Goal: Task Accomplishment & Management: Manage account settings

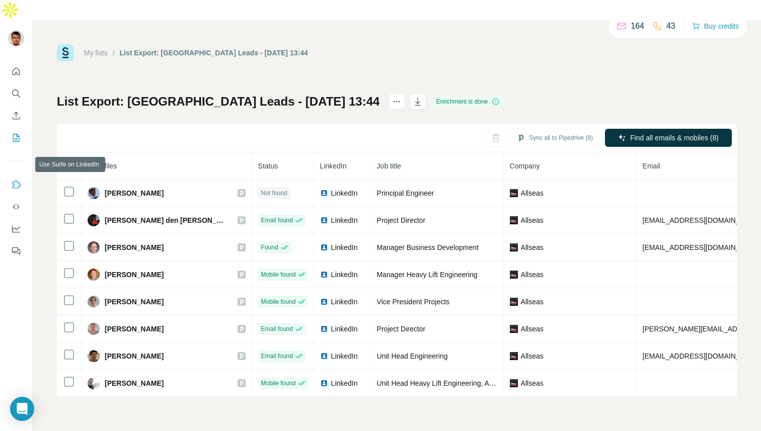
click at [11, 180] on icon "Use Surfe on LinkedIn" at bounding box center [16, 185] width 10 height 10
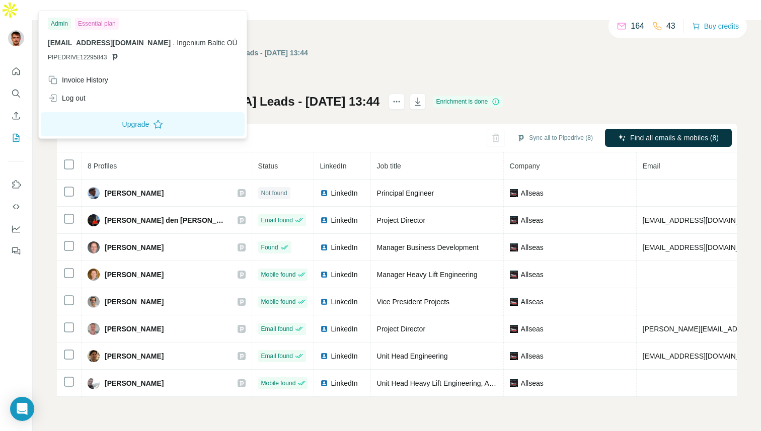
click at [11, 30] on img at bounding box center [16, 38] width 16 height 16
click at [17, 67] on icon "Quick start" at bounding box center [17, 71] width 8 height 8
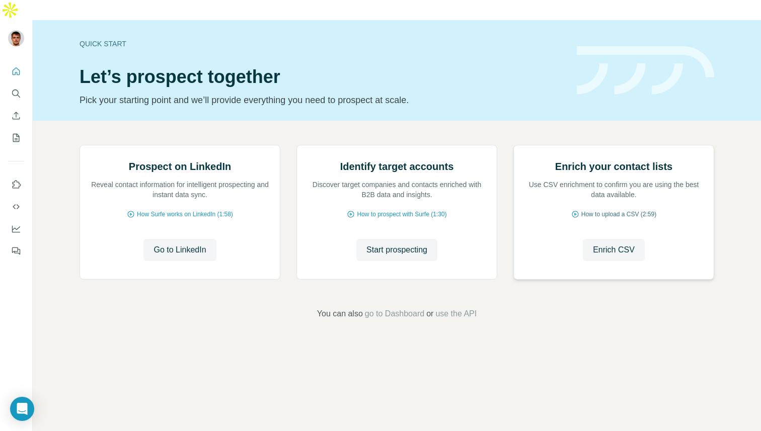
click at [626, 219] on span "How to upload a CSV (2:59)" at bounding box center [618, 214] width 75 height 9
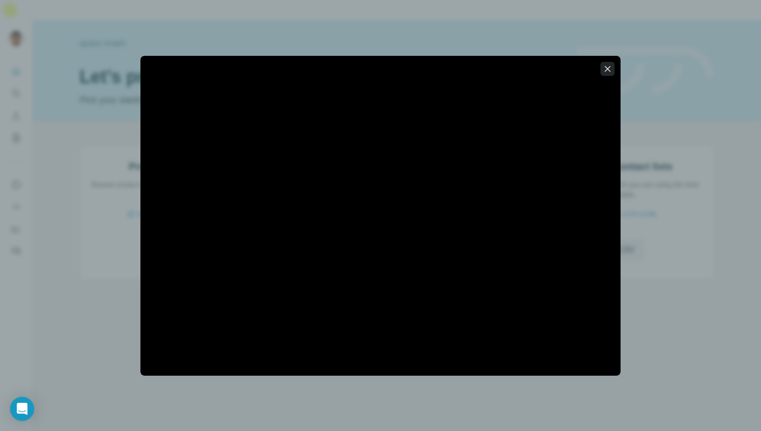
click at [608, 67] on icon "button" at bounding box center [608, 69] width 6 height 6
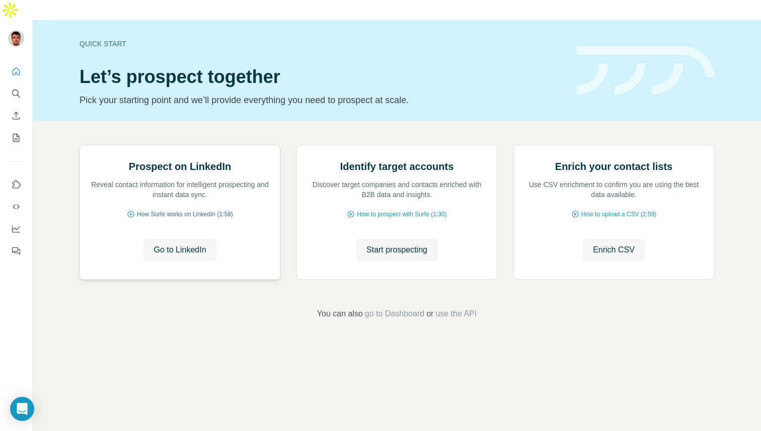
click at [196, 219] on span "How Surfe works on LinkedIn (1:58)" at bounding box center [185, 214] width 96 height 9
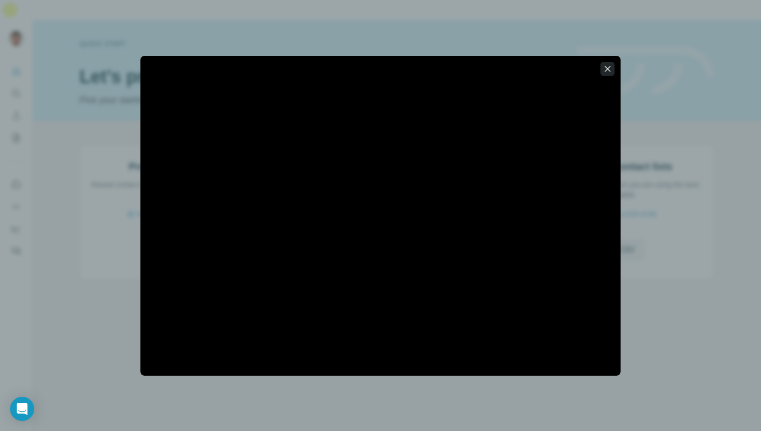
click at [610, 66] on icon "button" at bounding box center [607, 69] width 10 height 10
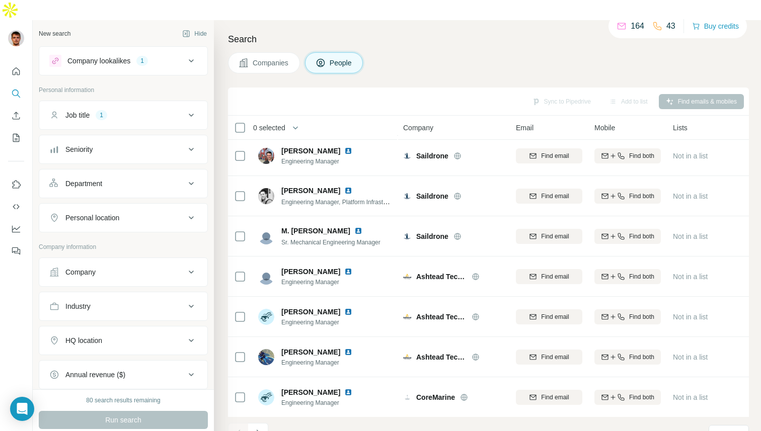
scroll to position [125, 0]
click at [263, 423] on button "Navigate to next page" at bounding box center [258, 433] width 20 height 20
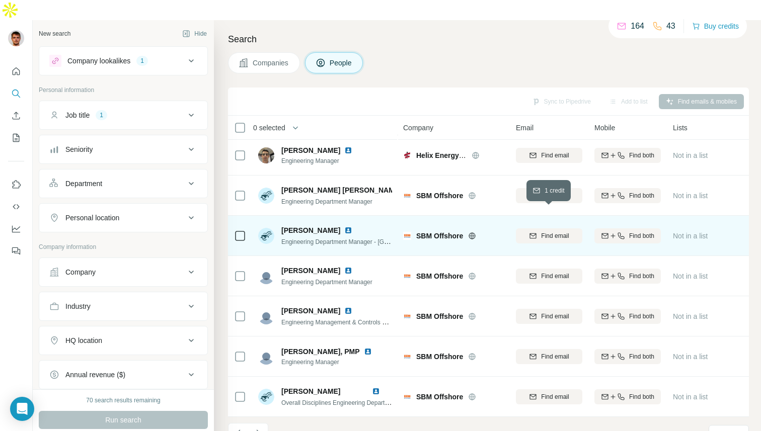
click at [555, 232] on span "Find email" at bounding box center [555, 236] width 28 height 9
click at [258, 428] on icon "Navigate to next page" at bounding box center [258, 433] width 10 height 10
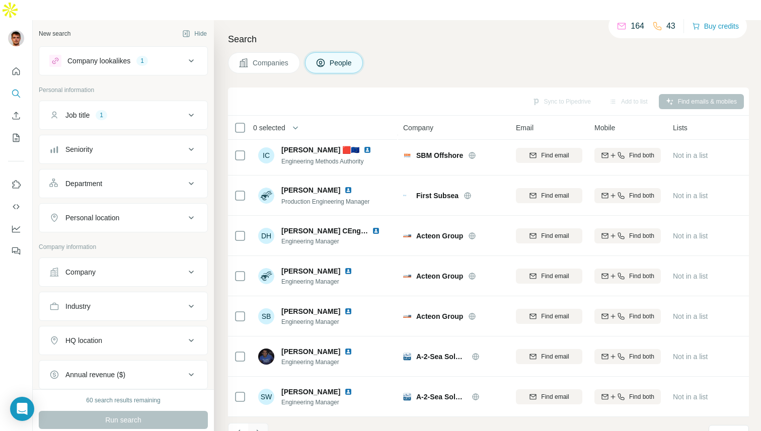
click at [260, 430] on icon "Navigate to next page" at bounding box center [258, 433] width 4 height 7
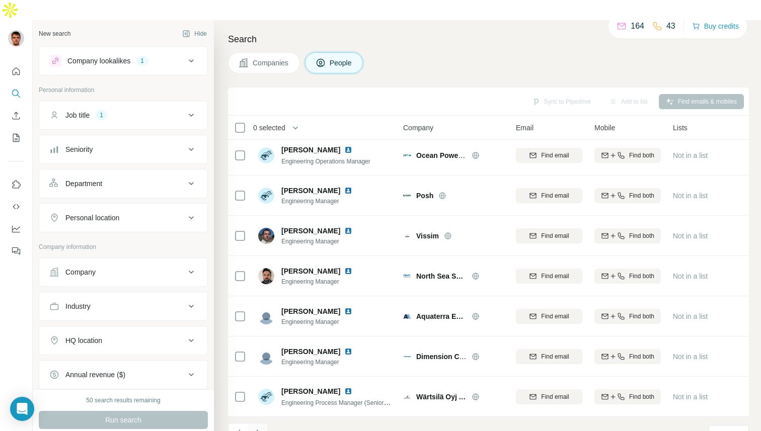
click at [255, 428] on icon "Navigate to next page" at bounding box center [258, 433] width 10 height 10
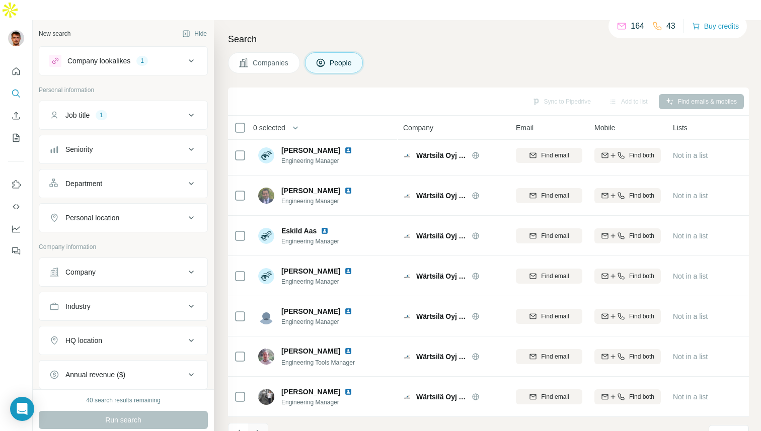
click at [261, 428] on icon "Navigate to next page" at bounding box center [258, 433] width 10 height 10
click at [260, 428] on icon "Navigate to next page" at bounding box center [258, 433] width 10 height 10
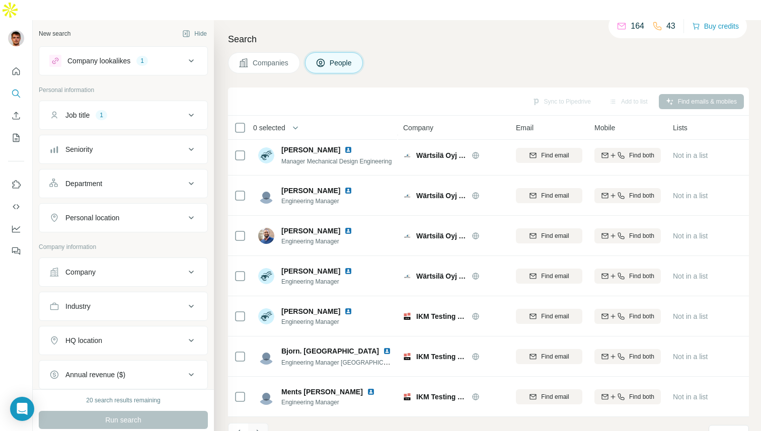
click at [259, 428] on icon "Navigate to next page" at bounding box center [258, 433] width 10 height 10
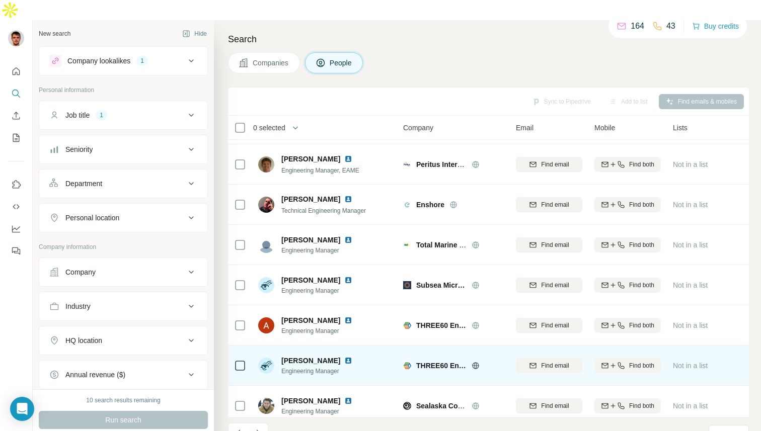
scroll to position [0, 0]
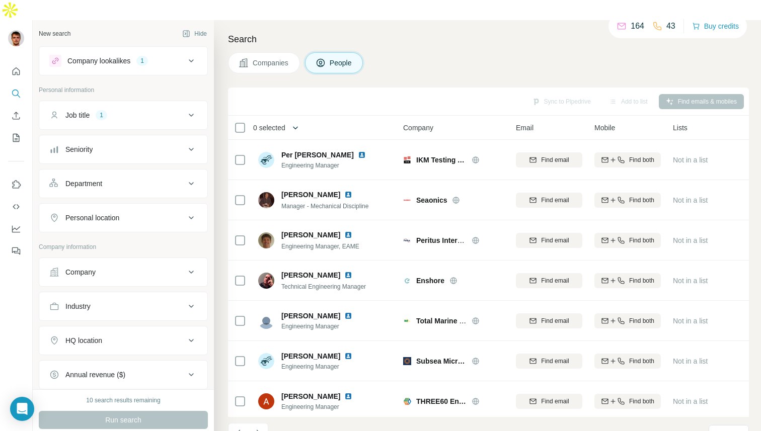
click at [294, 123] on icon "button" at bounding box center [295, 128] width 10 height 10
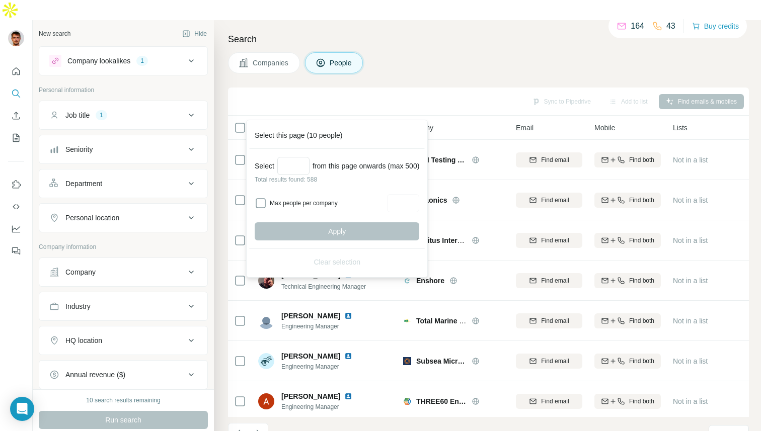
click at [332, 92] on div "Sync to Pipedrive Add to list Find emails & mobiles" at bounding box center [488, 102] width 521 height 28
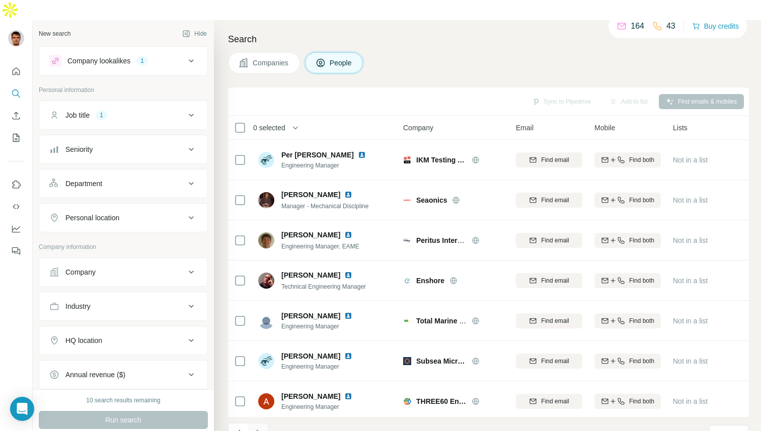
click at [259, 428] on icon "Navigate to next page" at bounding box center [258, 433] width 10 height 10
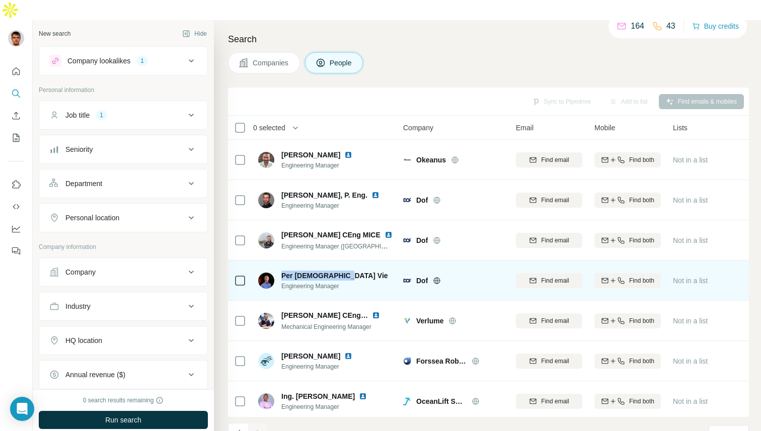
drag, startPoint x: 282, startPoint y: 255, endPoint x: 337, endPoint y: 256, distance: 55.4
click at [337, 271] on span "Per Christian Vie" at bounding box center [334, 276] width 107 height 10
copy span "Per Christian Vie"
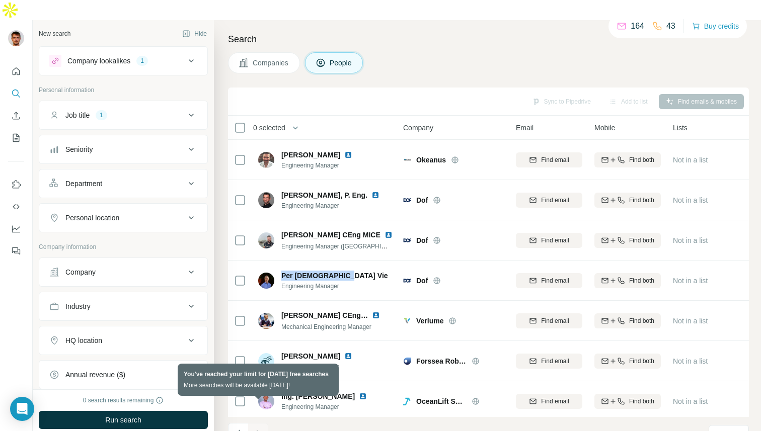
click at [261, 423] on div at bounding box center [258, 433] width 20 height 20
click at [258, 423] on div at bounding box center [258, 433] width 20 height 20
click at [256, 423] on div at bounding box center [258, 433] width 20 height 20
click at [255, 423] on div at bounding box center [258, 433] width 20 height 20
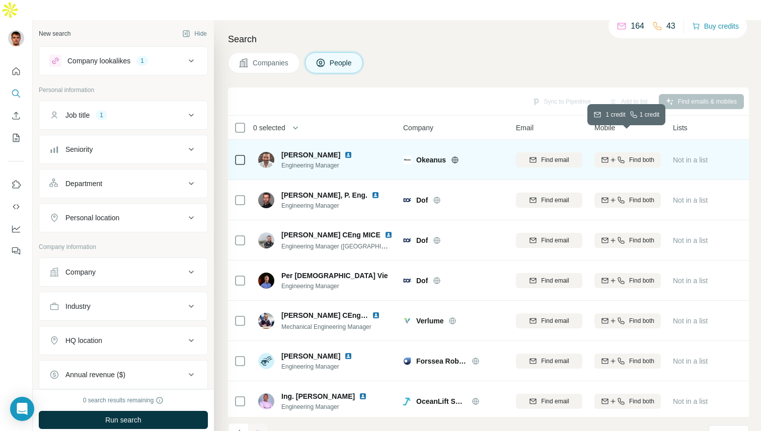
click at [619, 157] on icon "button" at bounding box center [621, 160] width 7 height 7
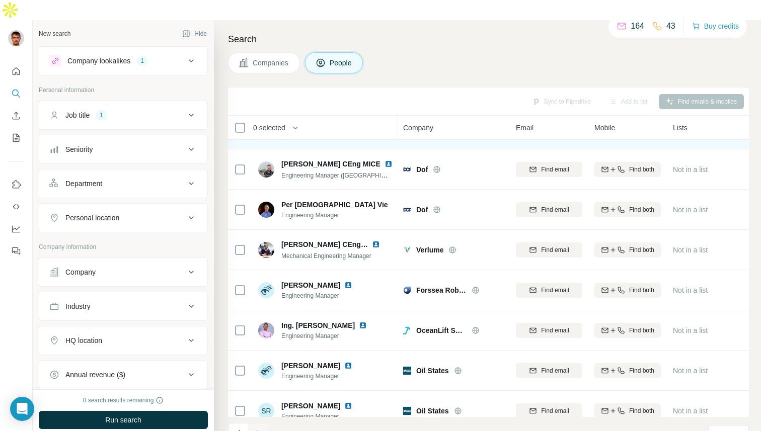
scroll to position [125, 0]
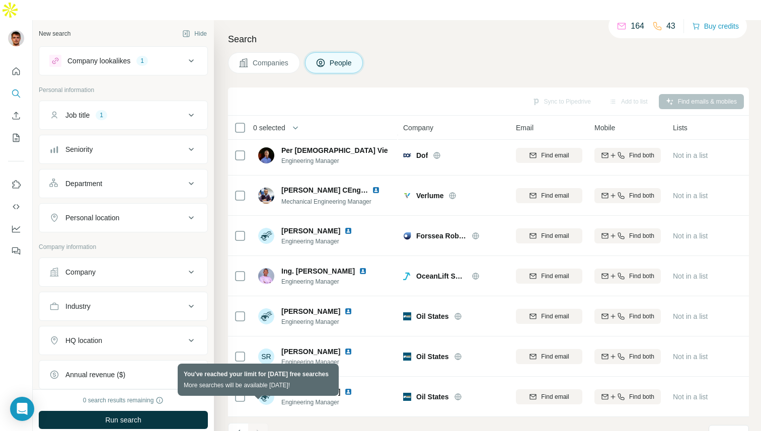
click at [257, 423] on div at bounding box center [258, 433] width 20 height 20
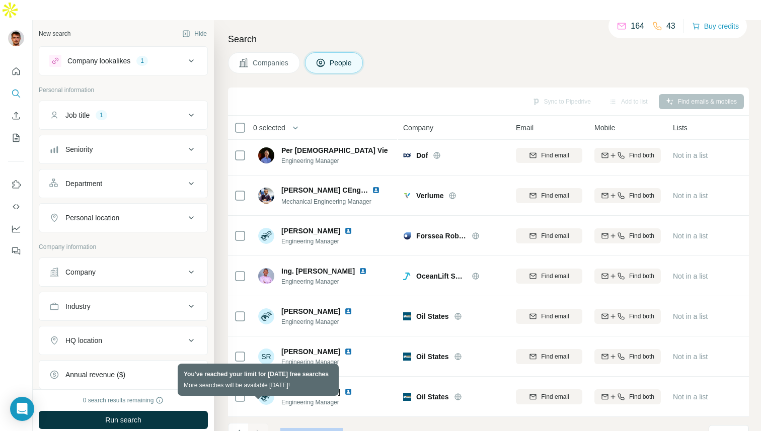
click at [257, 423] on div at bounding box center [258, 433] width 20 height 20
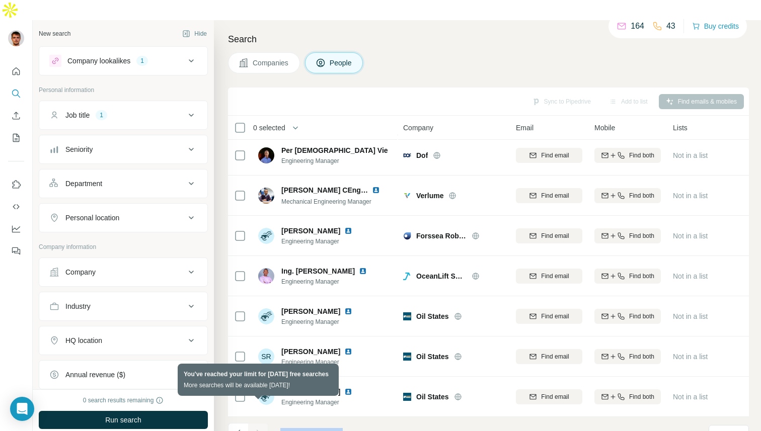
click at [257, 423] on div at bounding box center [258, 433] width 20 height 20
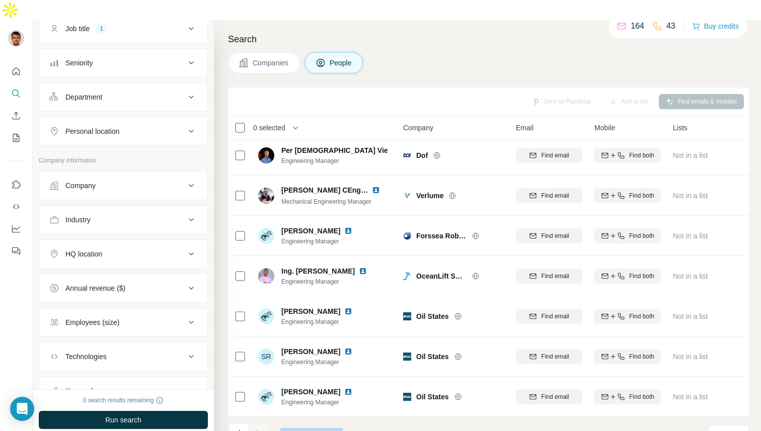
scroll to position [131, 0]
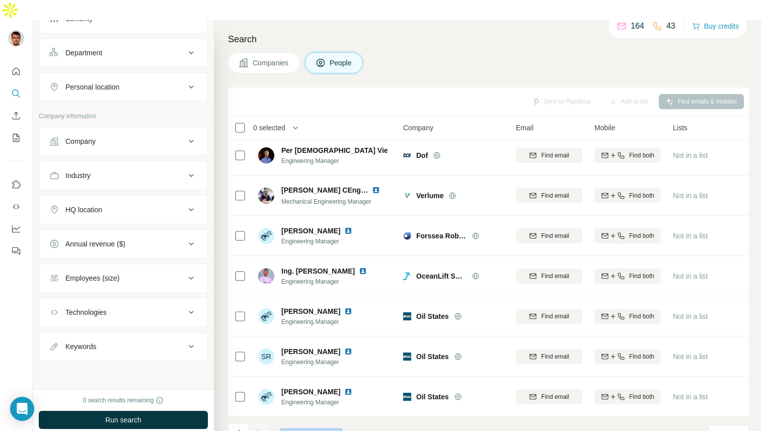
click at [185, 204] on icon at bounding box center [191, 210] width 12 height 12
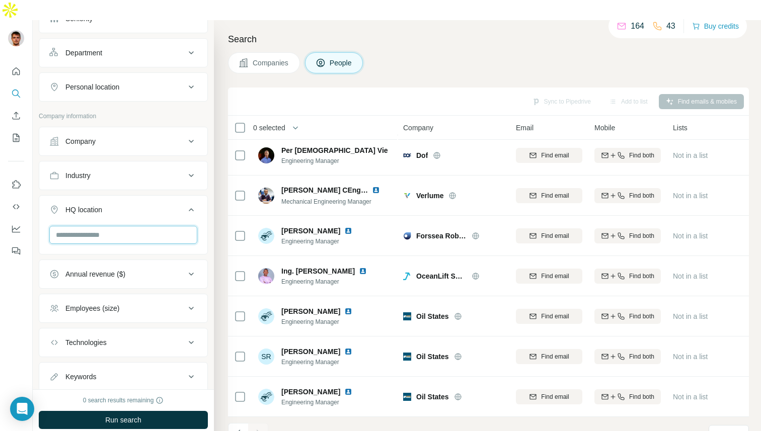
click at [124, 226] on input "text" at bounding box center [123, 235] width 148 height 18
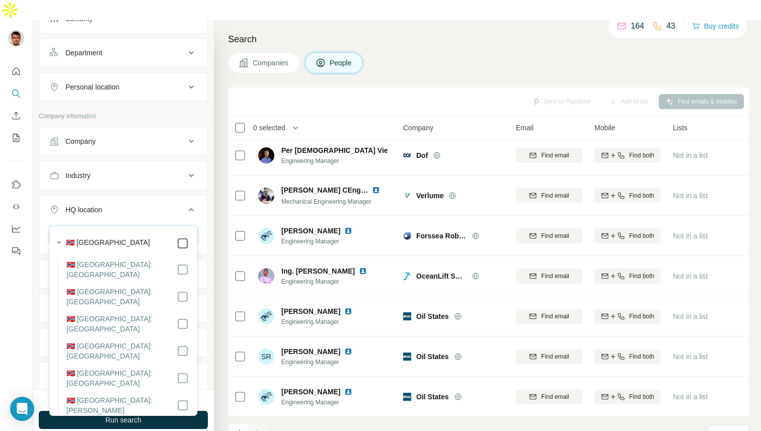
type input "******"
click at [196, 204] on icon at bounding box center [191, 210] width 12 height 12
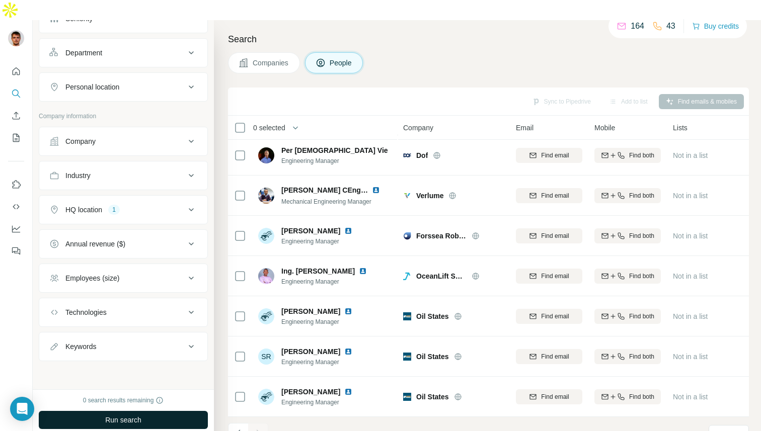
click at [134, 415] on span "Run search" at bounding box center [123, 420] width 36 height 10
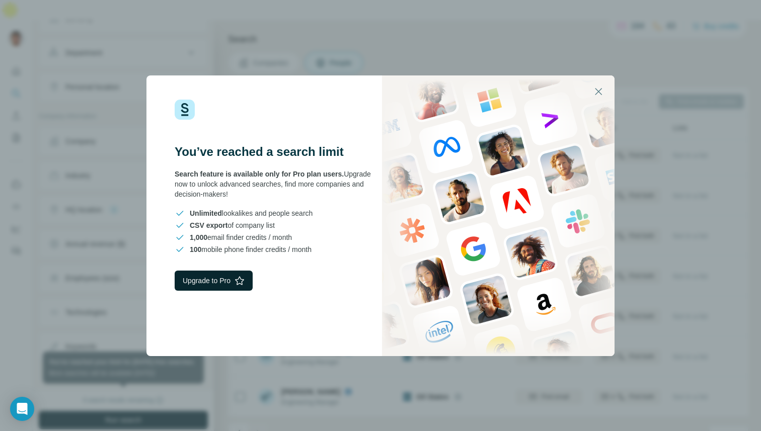
click at [217, 280] on button "Upgrade to Pro" at bounding box center [214, 281] width 78 height 20
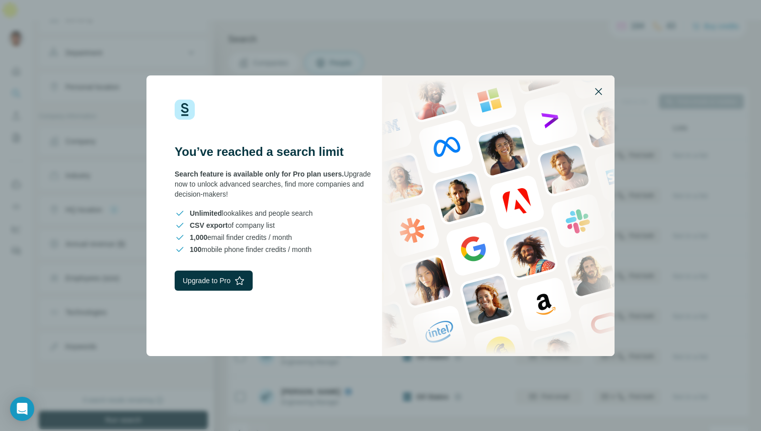
click at [601, 91] on icon "button" at bounding box center [598, 92] width 12 height 12
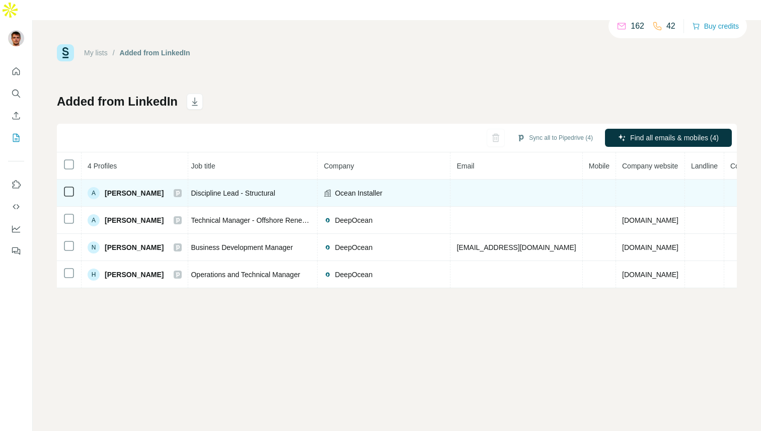
scroll to position [0, 143]
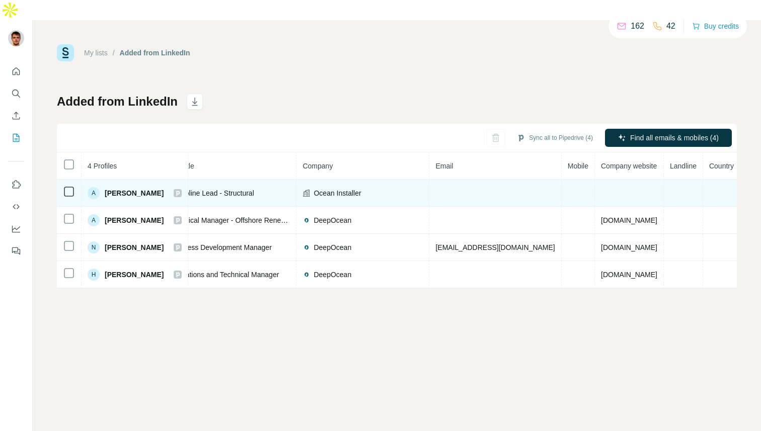
click at [381, 188] on div "Ocean Installer" at bounding box center [362, 193] width 120 height 10
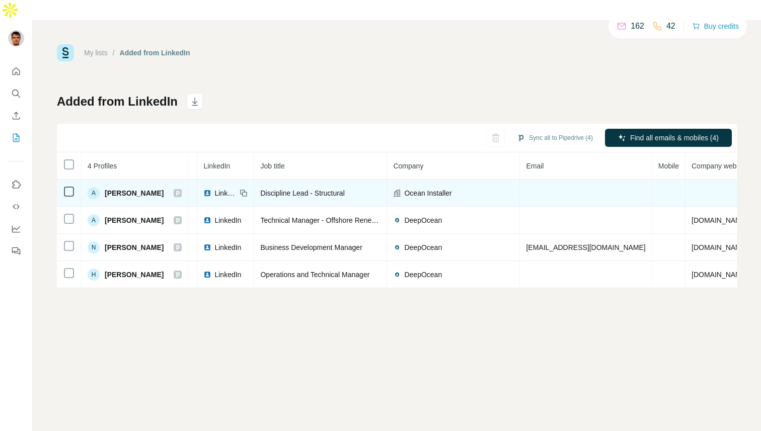
scroll to position [0, 0]
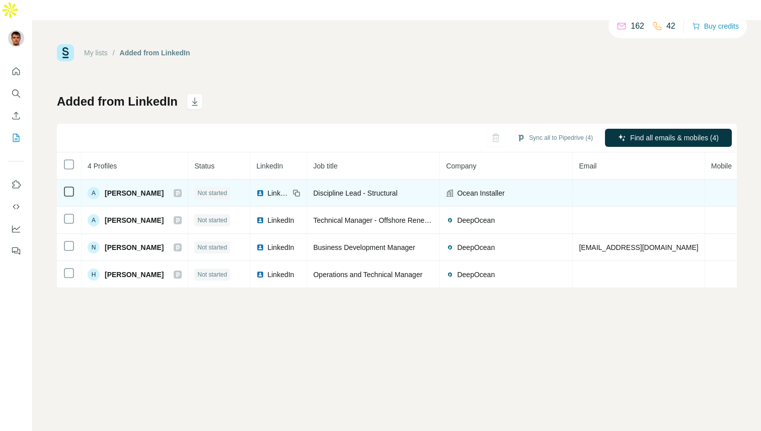
click at [130, 188] on span "AMOL GADE" at bounding box center [134, 193] width 59 height 10
click at [205, 189] on span "Not started" at bounding box center [212, 193] width 30 height 9
click at [333, 189] on span "Discipline Lead - Structural" at bounding box center [355, 193] width 84 height 8
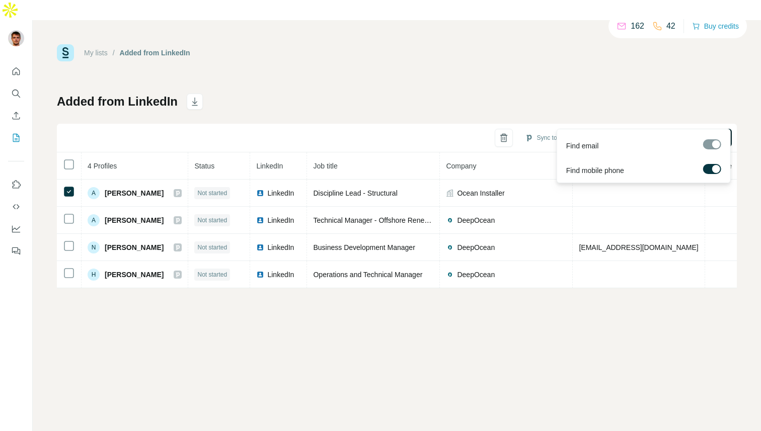
click at [679, 133] on span "Find emails & mobiles (1)" at bounding box center [675, 138] width 80 height 10
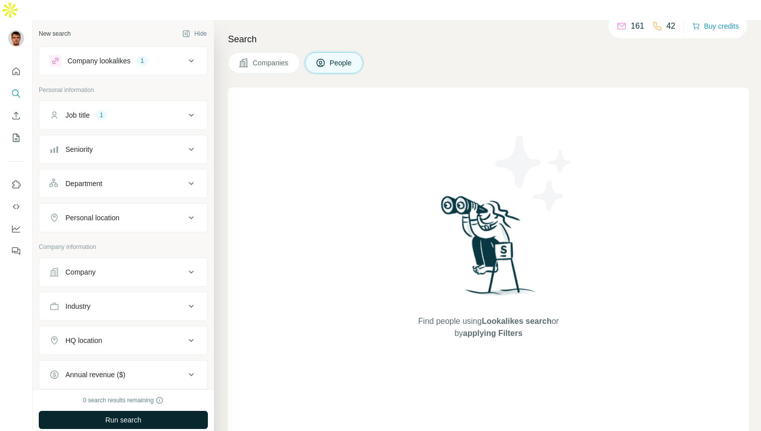
click at [139, 415] on span "Run search" at bounding box center [123, 420] width 36 height 10
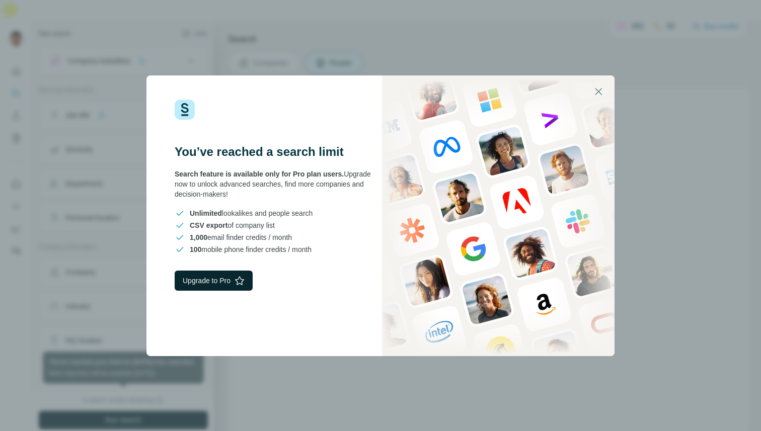
click at [227, 278] on button "Upgrade to Pro" at bounding box center [214, 281] width 78 height 20
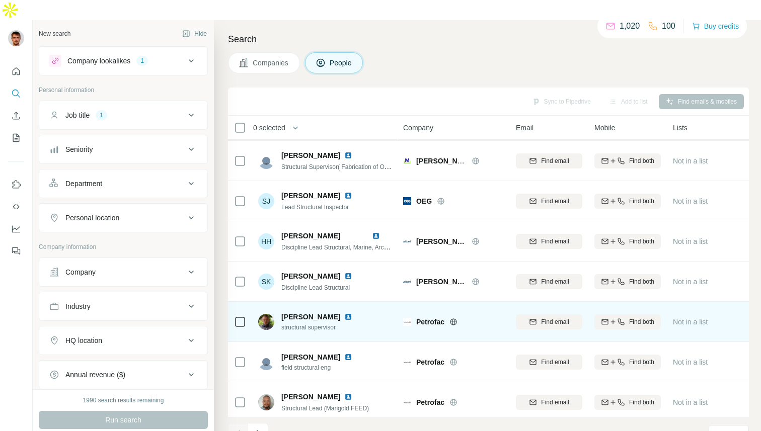
scroll to position [125, 0]
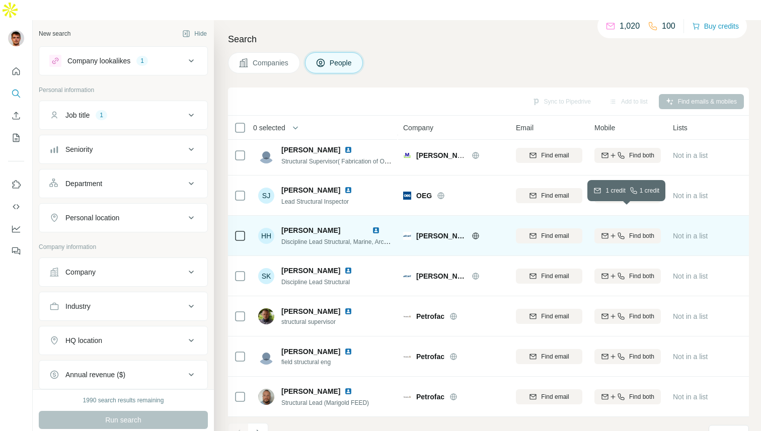
click at [643, 232] on span "Find both" at bounding box center [641, 236] width 25 height 9
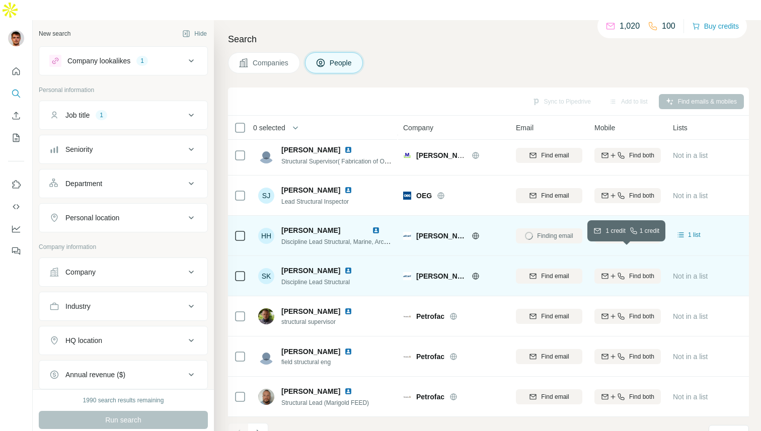
click at [640, 272] on span "Find both" at bounding box center [641, 276] width 25 height 9
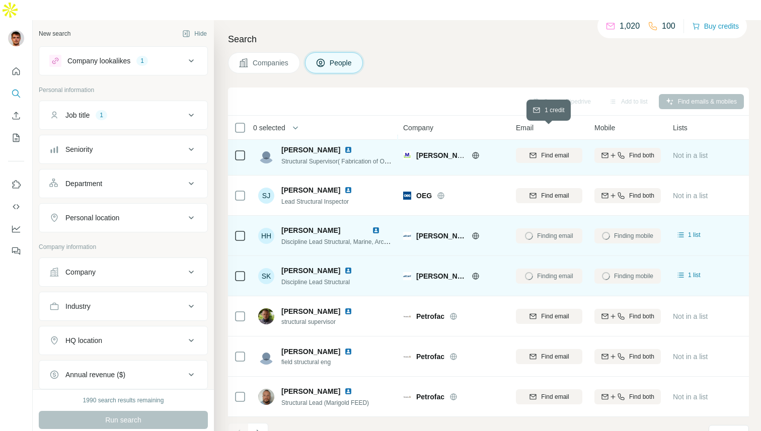
click at [558, 151] on span "Find email" at bounding box center [555, 155] width 28 height 9
click at [618, 151] on icon "button" at bounding box center [621, 155] width 8 height 8
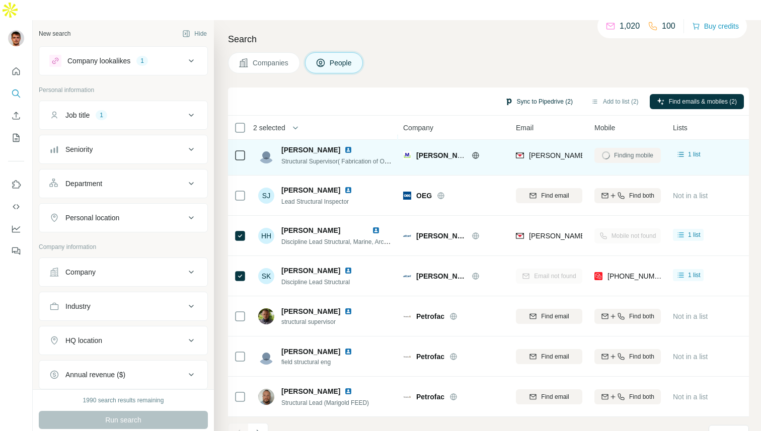
click at [544, 94] on button "Sync to Pipedrive (2)" at bounding box center [539, 101] width 82 height 15
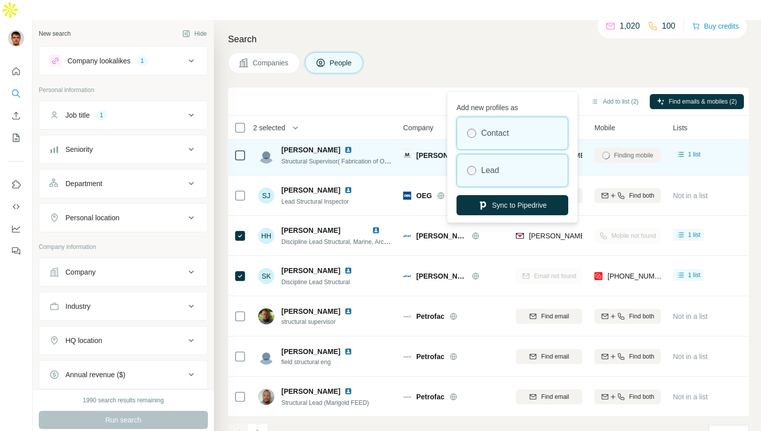
click at [498, 174] on label "Lead" at bounding box center [490, 171] width 18 height 12
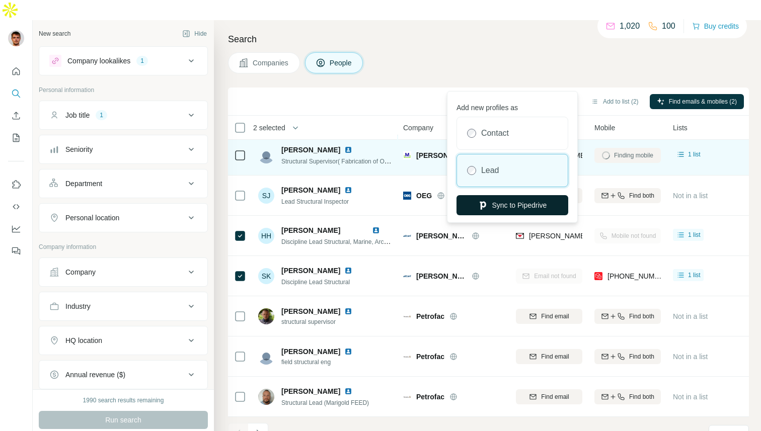
click at [503, 206] on button "Sync to Pipedrive" at bounding box center [512, 205] width 112 height 20
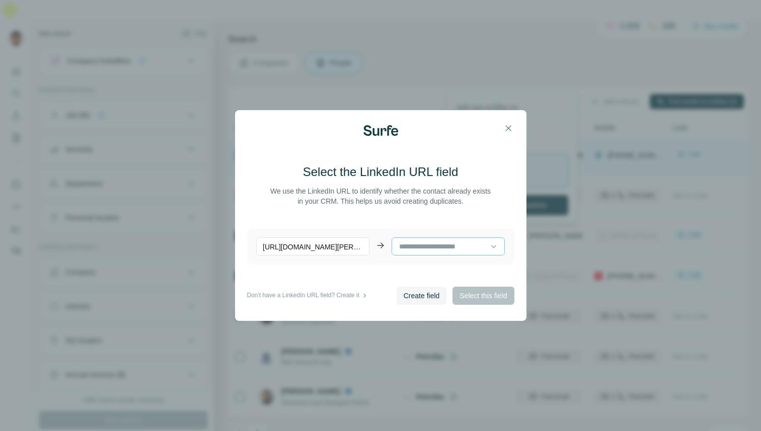
click at [451, 249] on input at bounding box center [444, 246] width 92 height 11
click at [446, 266] on p "LinkedIn URL (Surfe)" at bounding box center [433, 269] width 66 height 10
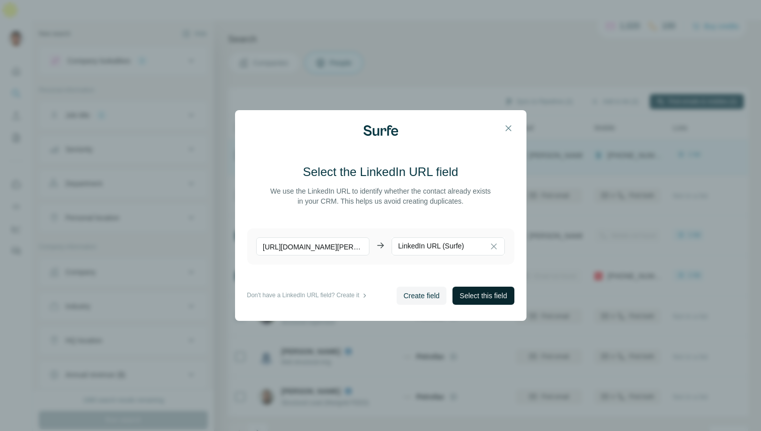
click at [471, 293] on span "Select this field" at bounding box center [482, 296] width 47 height 10
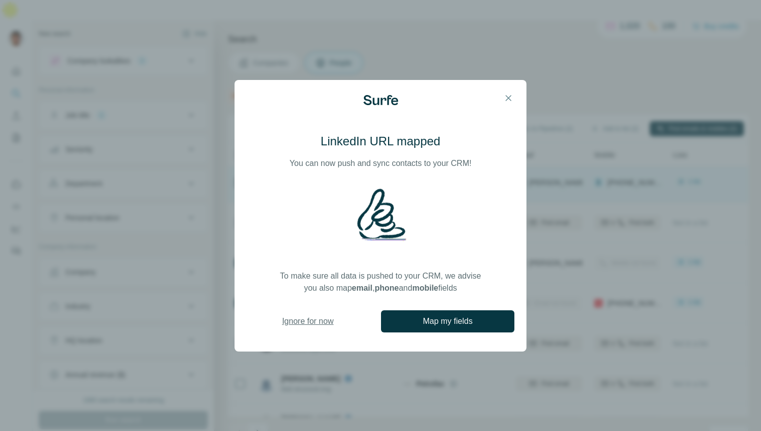
click at [321, 320] on span "Ignore for now" at bounding box center [307, 322] width 51 height 12
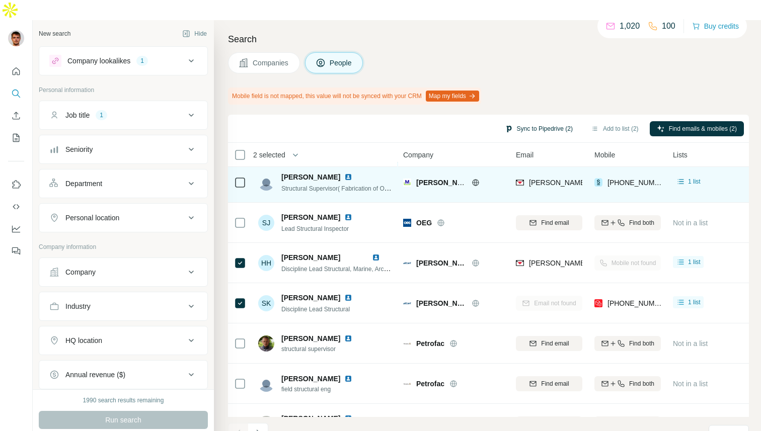
click at [547, 121] on button "Sync to Pipedrive (2)" at bounding box center [539, 128] width 82 height 15
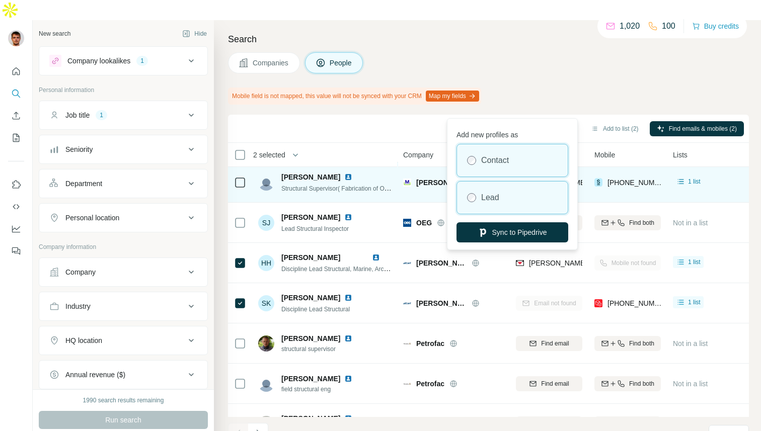
click at [507, 189] on div "Lead" at bounding box center [512, 198] width 111 height 32
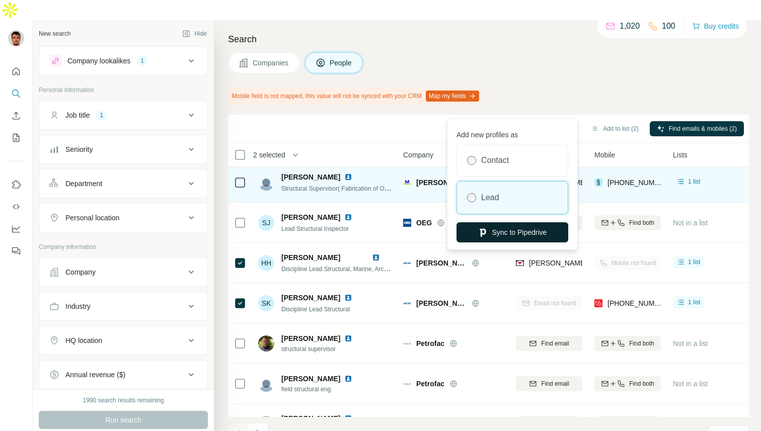
click at [509, 230] on button "Sync to Pipedrive" at bounding box center [512, 232] width 112 height 20
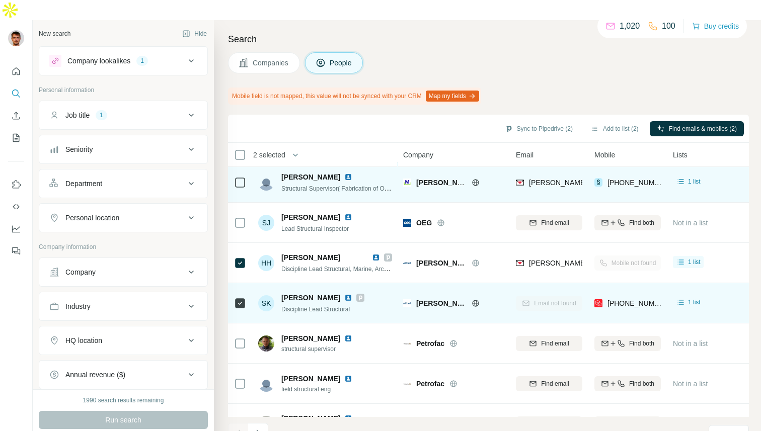
click at [487, 289] on div "[PERSON_NAME]" at bounding box center [453, 303] width 101 height 28
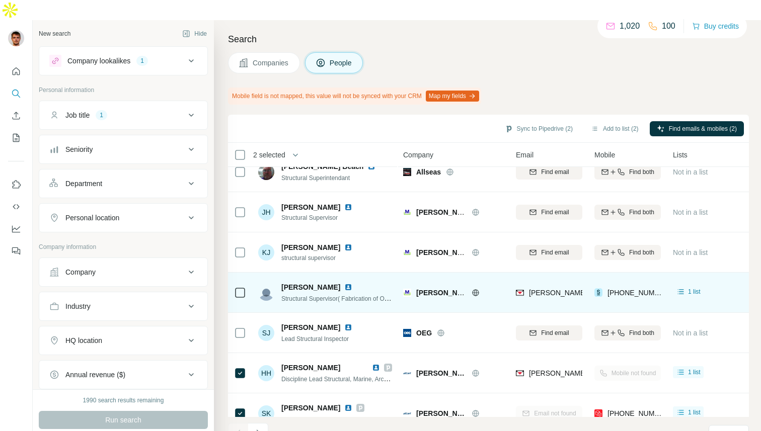
scroll to position [0, 0]
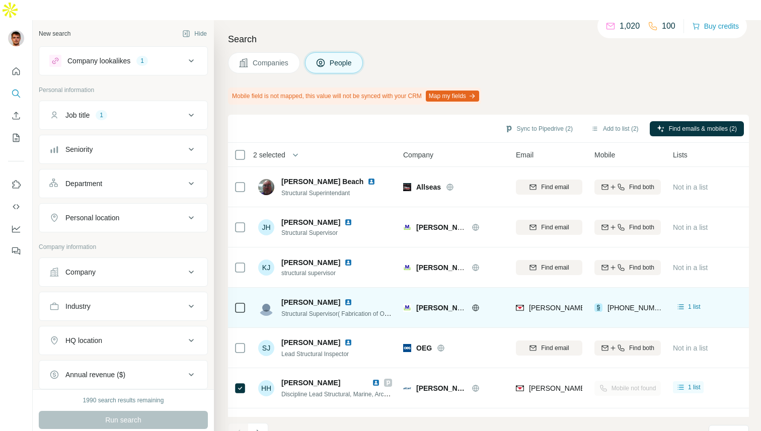
click at [268, 150] on span "2 selected" at bounding box center [269, 155] width 32 height 10
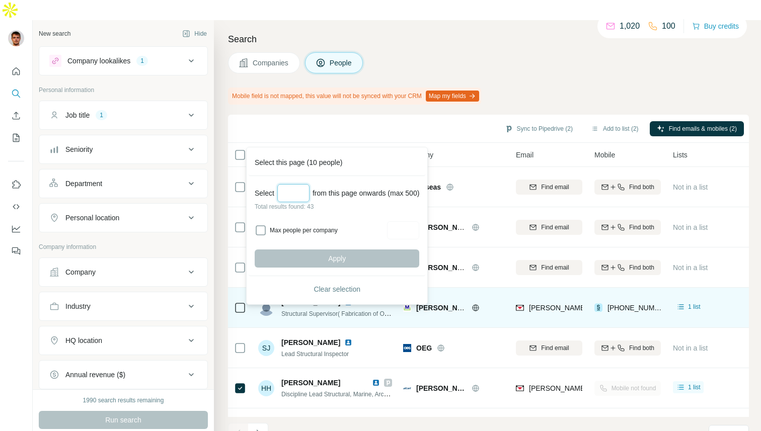
click at [302, 192] on input "Select a number (up to 500)" at bounding box center [293, 193] width 32 height 18
click at [358, 196] on div "Select ** from this page onwards (max 500)" at bounding box center [337, 193] width 165 height 18
click at [302, 198] on input "**" at bounding box center [293, 193] width 32 height 18
type input "**"
click at [360, 260] on button "Apply" at bounding box center [337, 259] width 165 height 18
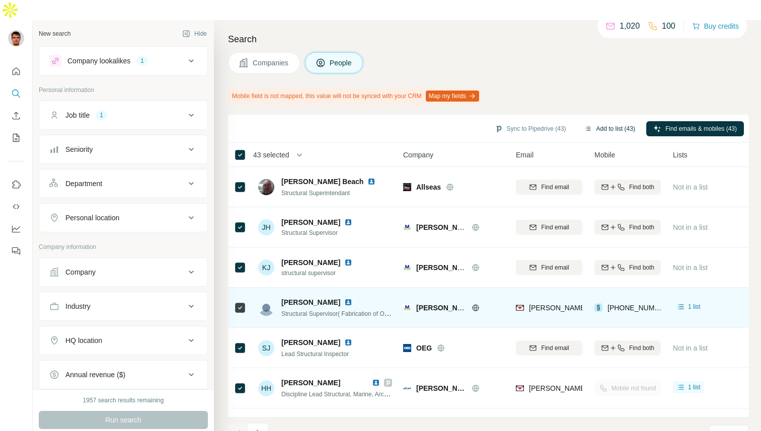
click at [618, 121] on button "Add to list (43)" at bounding box center [609, 128] width 65 height 15
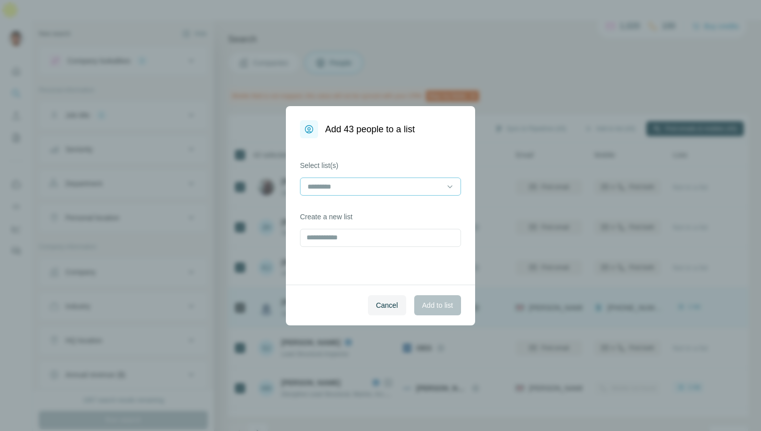
click at [423, 180] on div at bounding box center [374, 186] width 136 height 17
click at [411, 186] on input at bounding box center [374, 186] width 136 height 11
click at [401, 160] on div "Select list(s) Create a new list" at bounding box center [380, 211] width 189 height 146
click at [350, 240] on input "text" at bounding box center [380, 238] width 161 height 18
drag, startPoint x: 350, startPoint y: 239, endPoint x: 284, endPoint y: 239, distance: 66.4
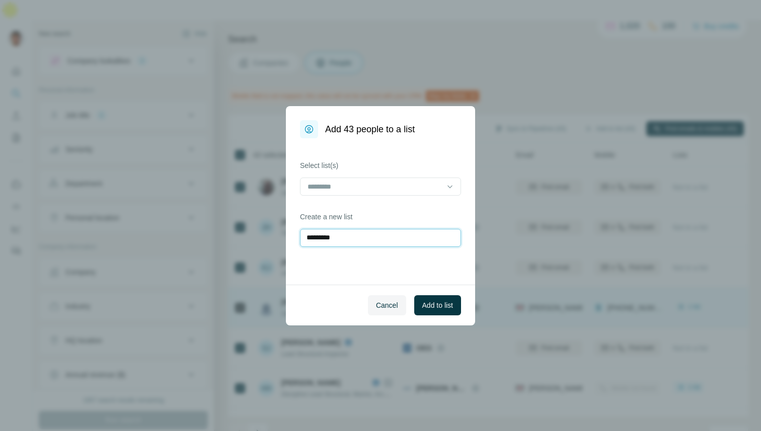
click at [284, 239] on div "Add 43 people to a list Select list(s) Create a new list ********* Cancel Add t…" at bounding box center [380, 215] width 761 height 431
type input "**********"
click at [437, 303] on span "Add to list" at bounding box center [437, 305] width 31 height 10
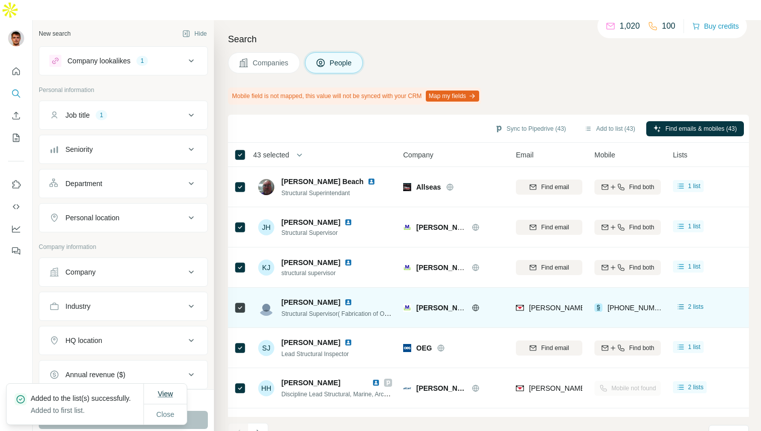
click at [165, 390] on span "View" at bounding box center [165, 394] width 15 height 8
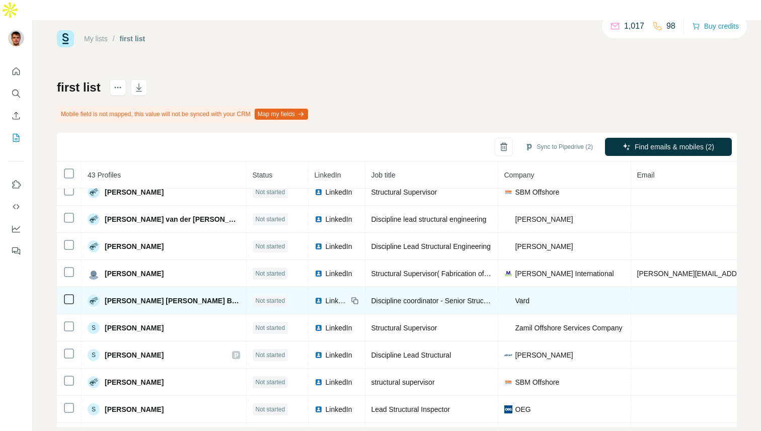
scroll to position [744, 0]
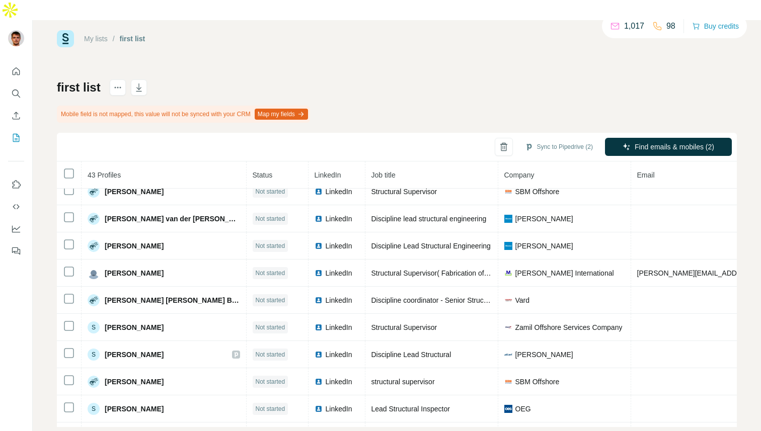
click at [505, 162] on th "Company" at bounding box center [564, 175] width 133 height 27
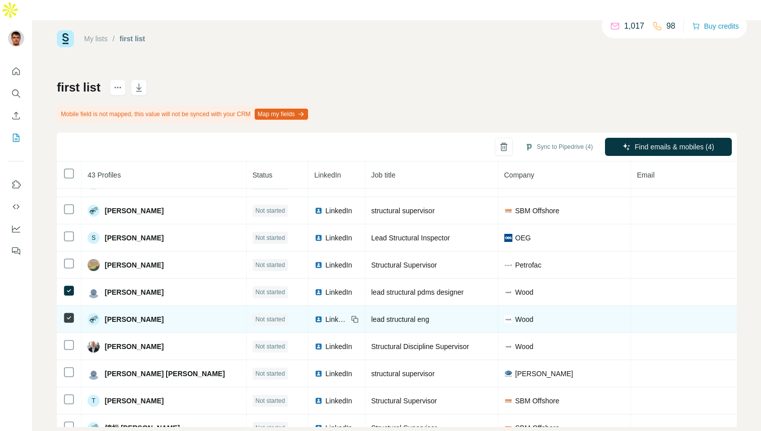
scroll to position [930, 0]
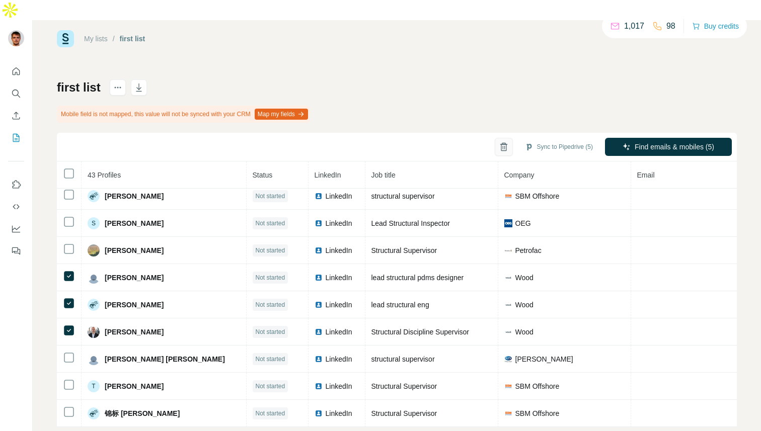
click at [499, 142] on icon "button" at bounding box center [504, 147] width 10 height 10
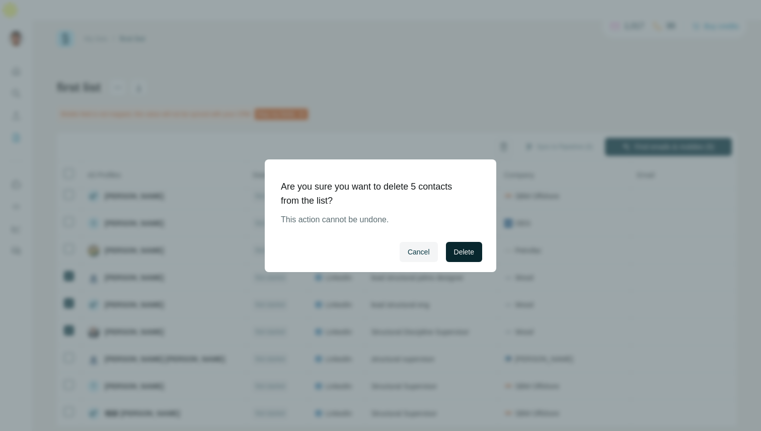
click at [465, 250] on span "Delete" at bounding box center [464, 252] width 20 height 10
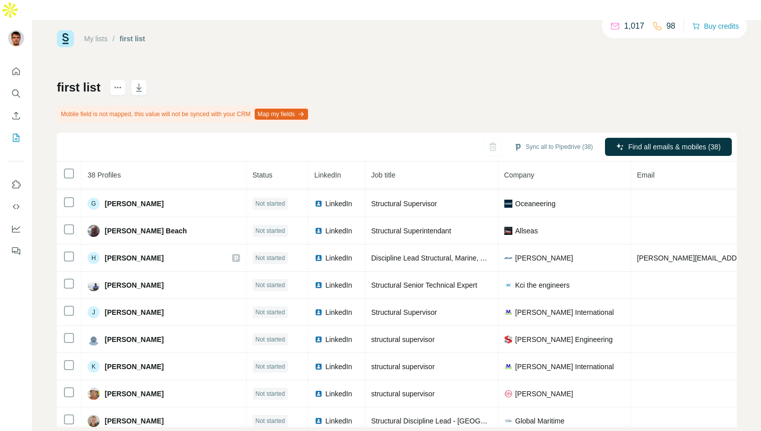
scroll to position [235, 0]
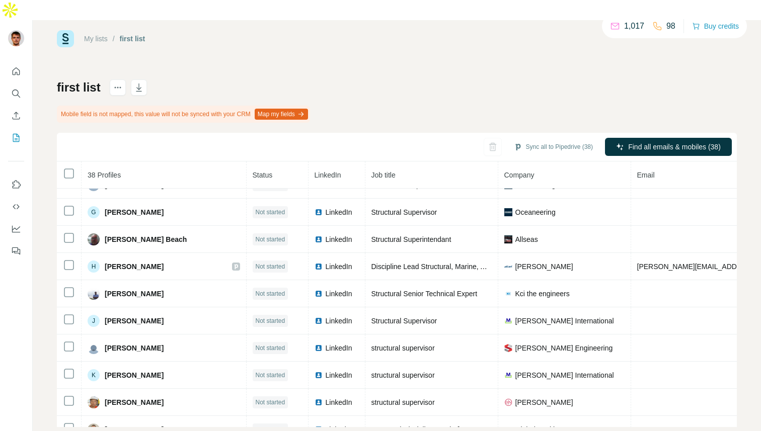
click at [515, 316] on span "[PERSON_NAME] International" at bounding box center [564, 321] width 99 height 10
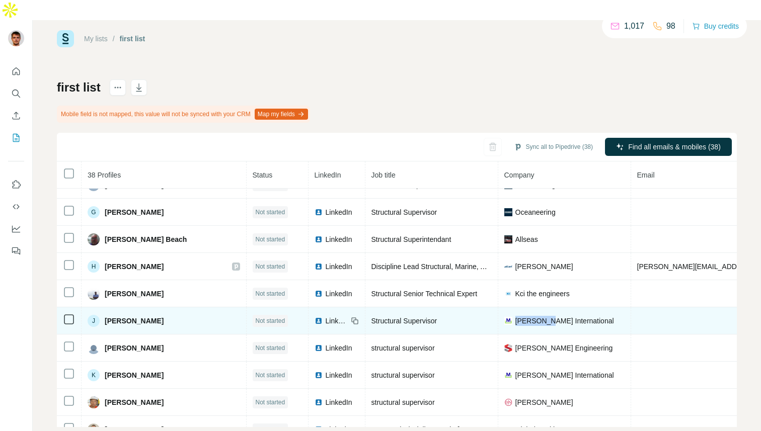
click at [515, 316] on span "[PERSON_NAME] International" at bounding box center [564, 321] width 99 height 10
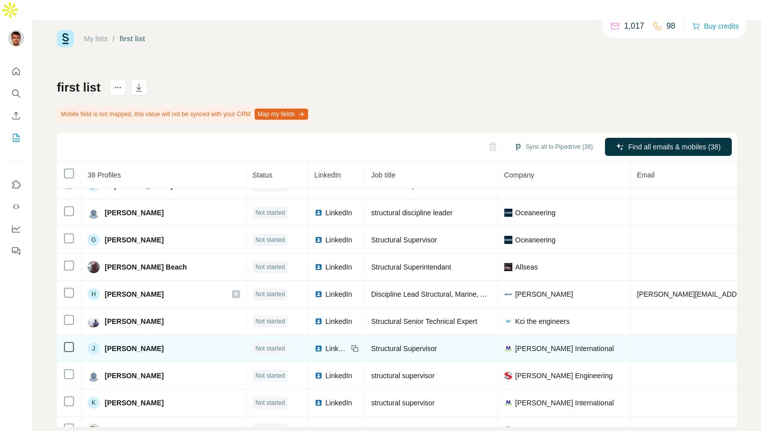
scroll to position [189, 0]
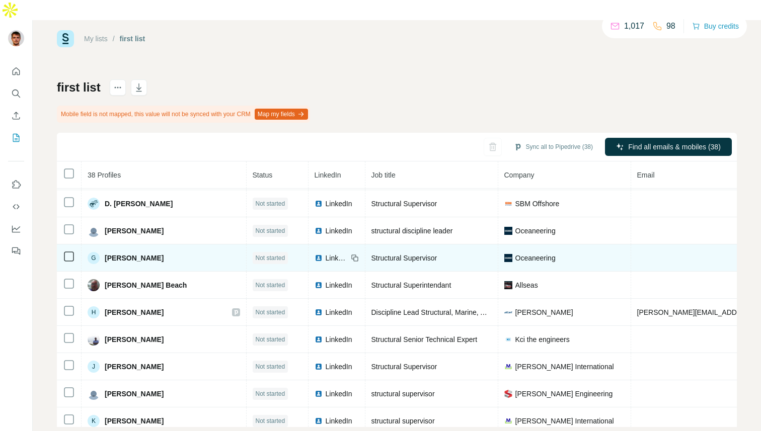
click at [515, 253] on span "Oceaneering" at bounding box center [535, 258] width 40 height 10
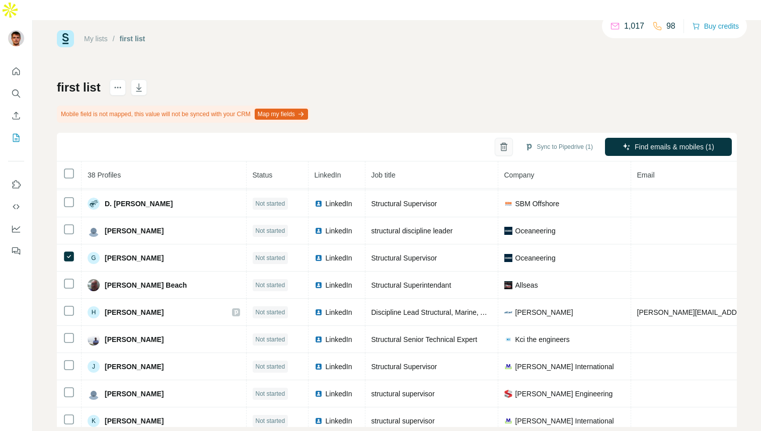
click at [501, 142] on icon "button" at bounding box center [504, 147] width 10 height 10
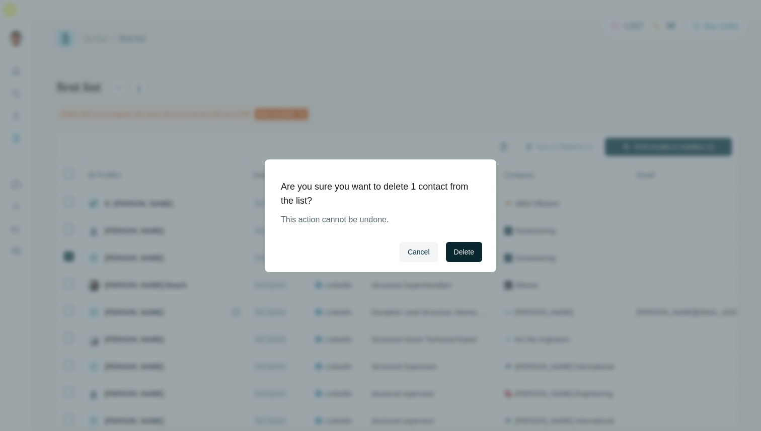
click at [462, 253] on span "Delete" at bounding box center [464, 252] width 20 height 10
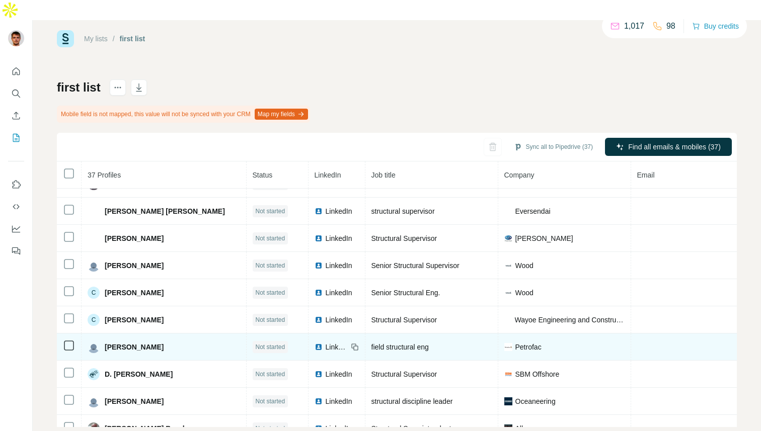
scroll to position [17, 0]
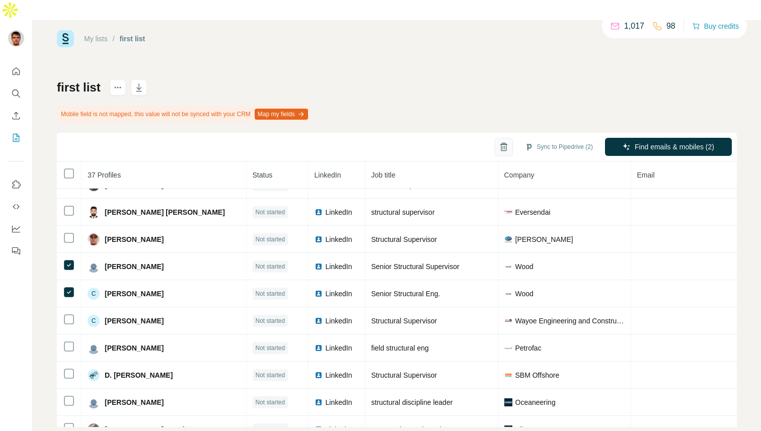
click at [502, 146] on icon "button" at bounding box center [503, 148] width 3 height 4
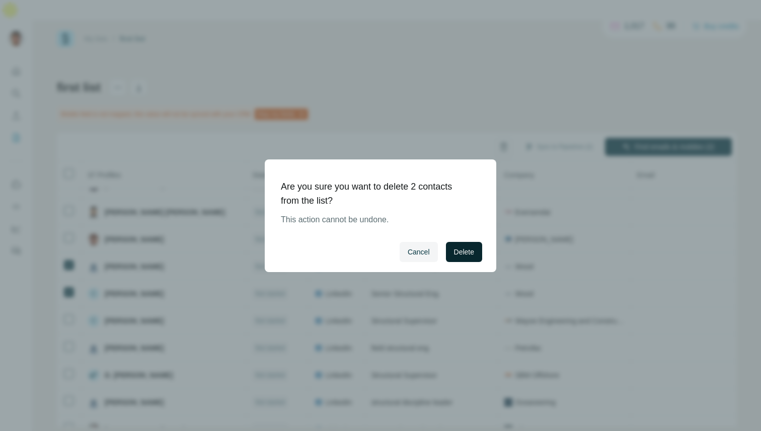
click at [457, 247] on span "Delete" at bounding box center [464, 252] width 20 height 10
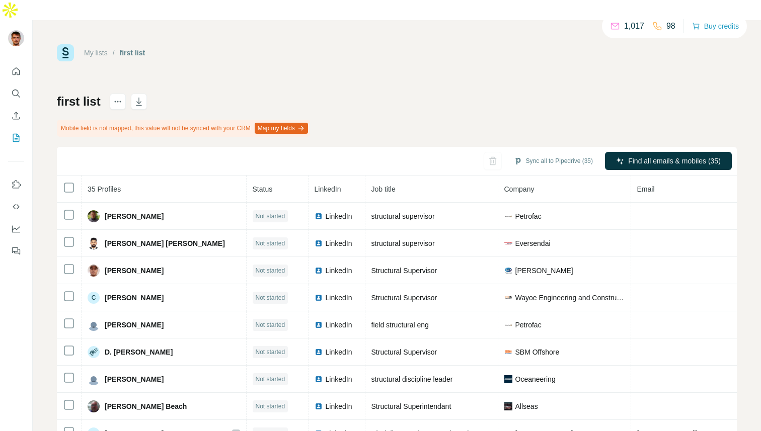
scroll to position [14, 0]
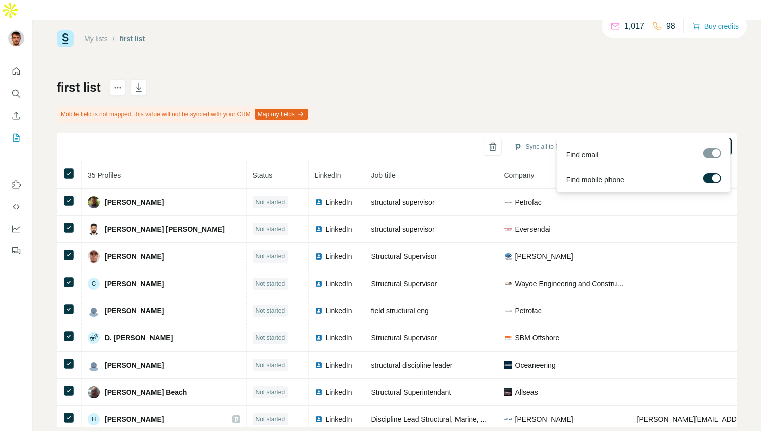
click at [682, 142] on span "Find all emails & mobiles (35)" at bounding box center [674, 147] width 93 height 10
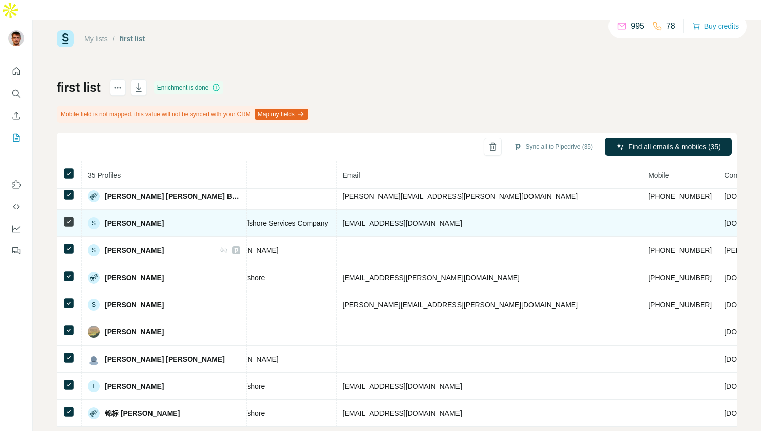
scroll to position [713, 297]
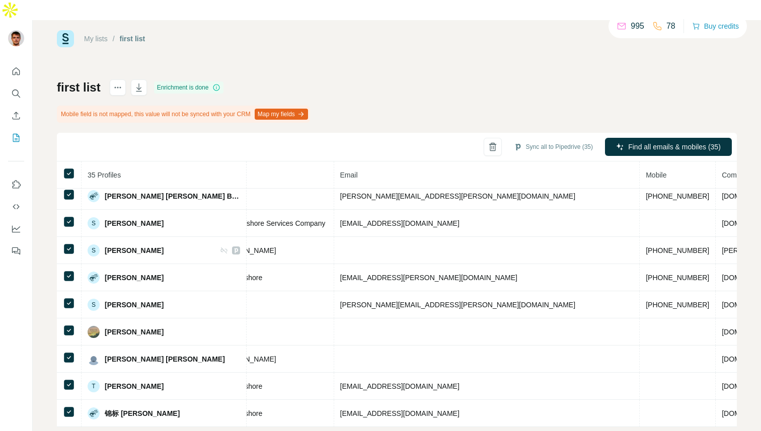
click at [301, 109] on button "Map my fields" at bounding box center [281, 114] width 53 height 11
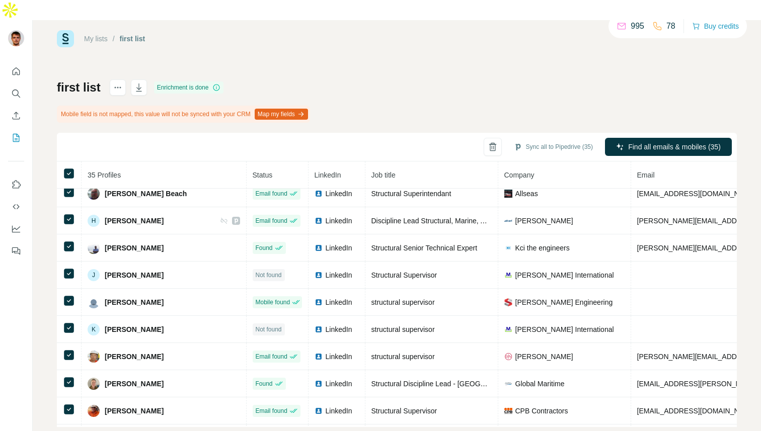
scroll to position [0, 0]
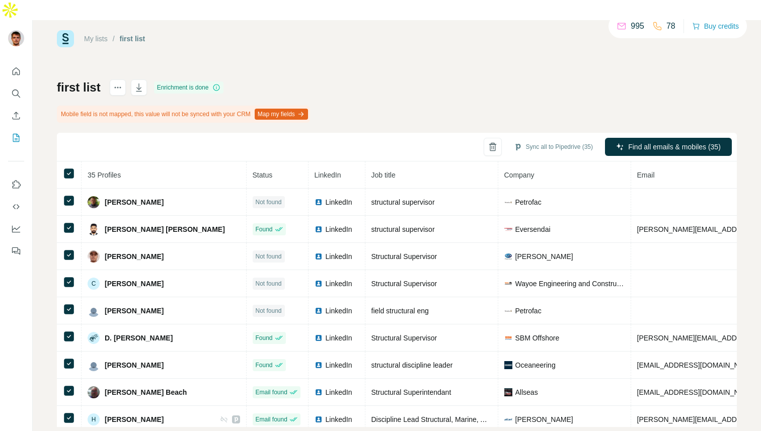
click at [253, 171] on span "Status" at bounding box center [263, 175] width 20 height 8
click at [533, 139] on button "Sync all to Pipedrive (35)" at bounding box center [553, 146] width 93 height 15
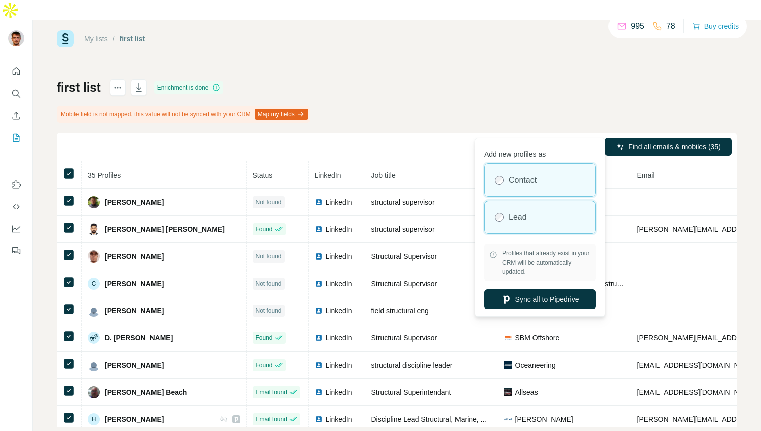
click at [527, 218] on div "Lead" at bounding box center [540, 217] width 111 height 32
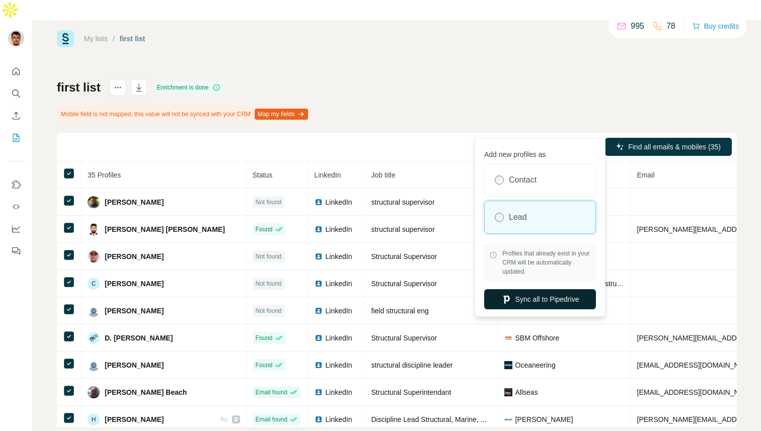
click at [541, 295] on button "Sync all to Pipedrive" at bounding box center [540, 299] width 112 height 20
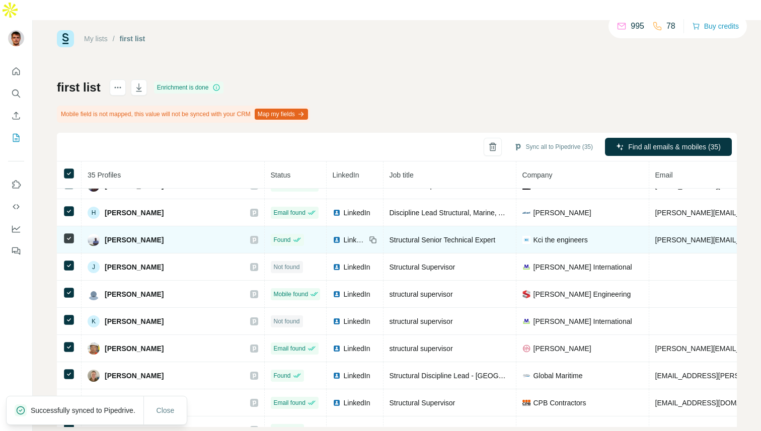
scroll to position [190, 0]
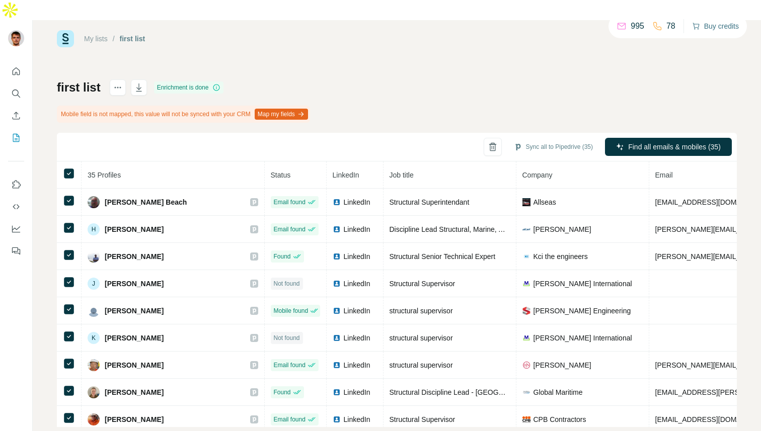
click at [716, 26] on button "Buy credits" at bounding box center [715, 26] width 47 height 14
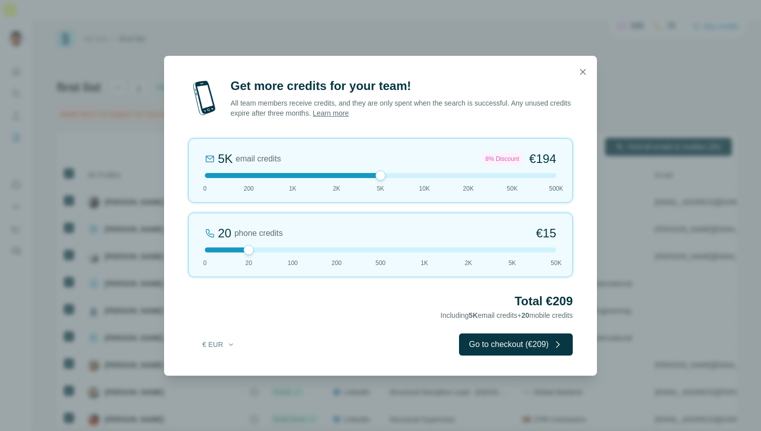
drag, startPoint x: 251, startPoint y: 174, endPoint x: 365, endPoint y: 171, distance: 114.3
click at [365, 171] on div "5K email credits 8% Discount €194 0 200 1K 2K 5K 10K 20K 50K 500K" at bounding box center [380, 170] width 385 height 64
drag, startPoint x: 365, startPoint y: 171, endPoint x: 312, endPoint y: 182, distance: 54.4
click at [312, 182] on div "5K email credits 8% Discount €194 0 200 1K 2K 5K 10K 20K 50K 500K" at bounding box center [380, 170] width 385 height 64
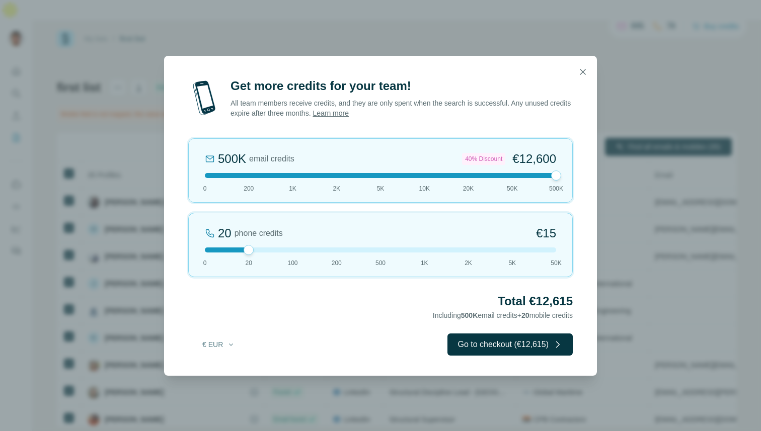
drag, startPoint x: 293, startPoint y: 175, endPoint x: 598, endPoint y: 187, distance: 304.7
click at [599, 187] on div "Get more credits for your team! All team members receive credits, and they are …" at bounding box center [380, 215] width 761 height 431
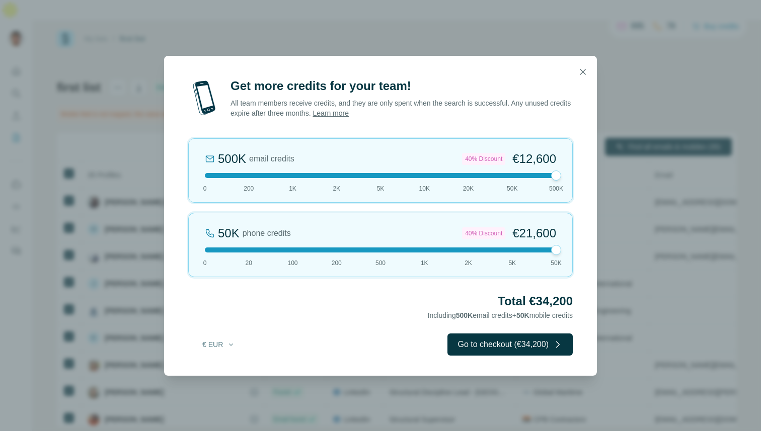
drag, startPoint x: 248, startPoint y: 249, endPoint x: 579, endPoint y: 251, distance: 331.7
click at [579, 251] on div "Get more credits for your team! All team members receive credits, and they are …" at bounding box center [380, 227] width 433 height 298
click at [582, 70] on icon "button" at bounding box center [583, 72] width 10 height 10
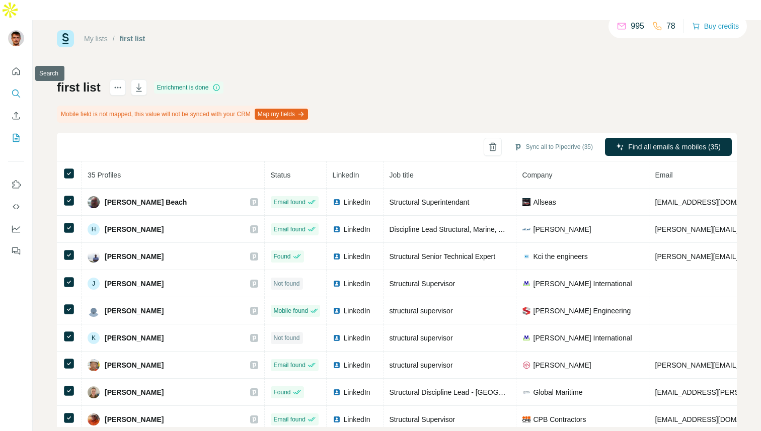
click at [12, 89] on icon "Search" at bounding box center [16, 94] width 10 height 10
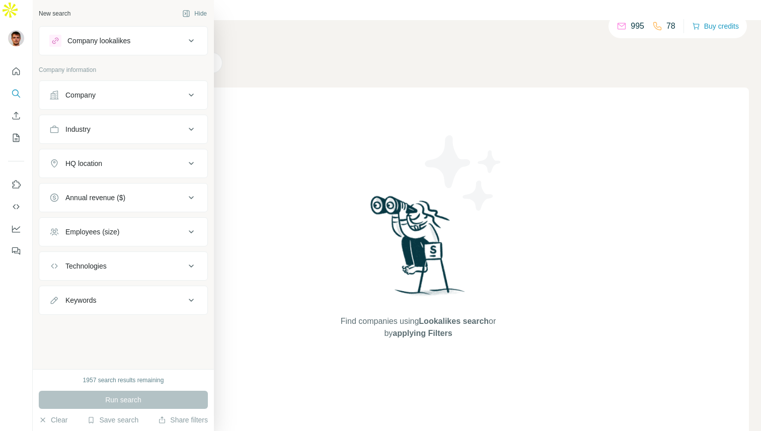
click at [116, 382] on div "1957 search results remaining" at bounding box center [123, 380] width 81 height 9
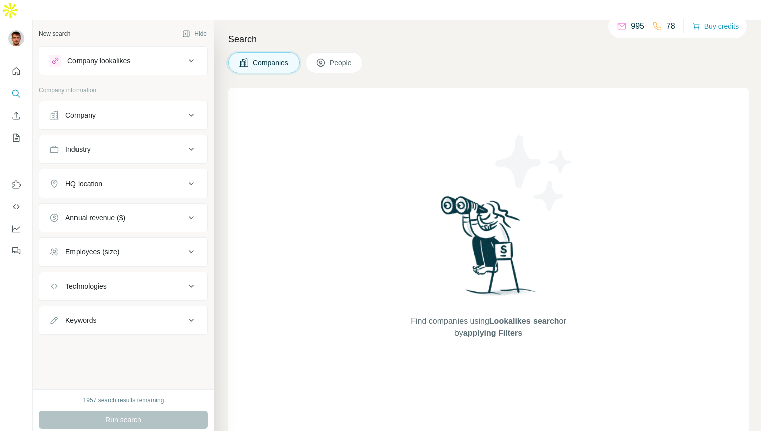
click at [95, 396] on div "1957 search results remaining" at bounding box center [123, 400] width 81 height 9
click at [102, 396] on div "1957 search results remaining" at bounding box center [123, 400] width 81 height 9
click at [115, 396] on div "1957 search results remaining" at bounding box center [123, 400] width 81 height 9
